Goal: Information Seeking & Learning: Learn about a topic

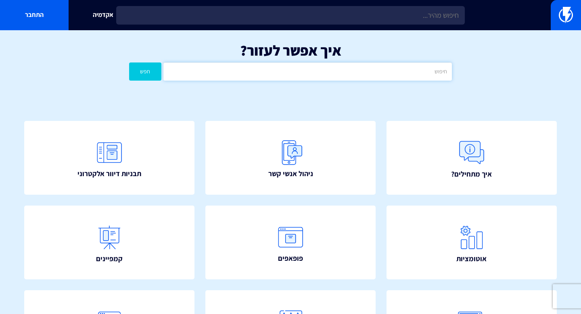
click at [380, 76] on input "text" at bounding box center [307, 71] width 288 height 18
type input "קופון דינמי"
click at [154, 67] on button "חפש" at bounding box center [145, 71] width 32 height 18
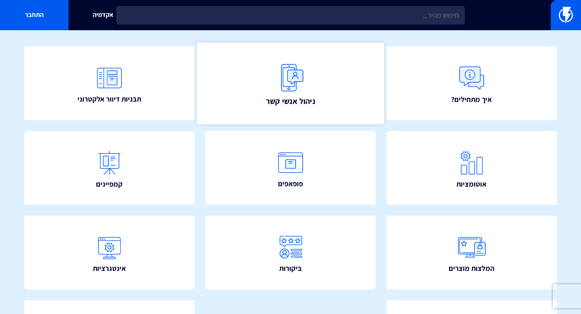
scroll to position [75, 0]
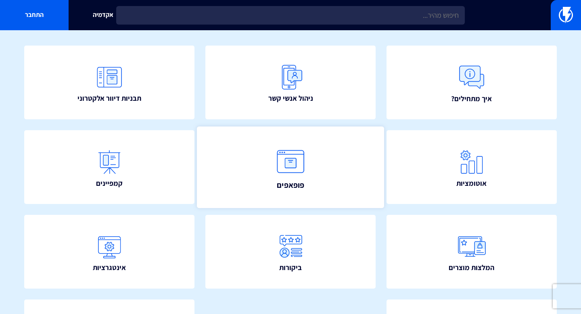
click at [346, 167] on link "פופאפים" at bounding box center [290, 166] width 187 height 81
